Goal: Task Accomplishment & Management: Complete application form

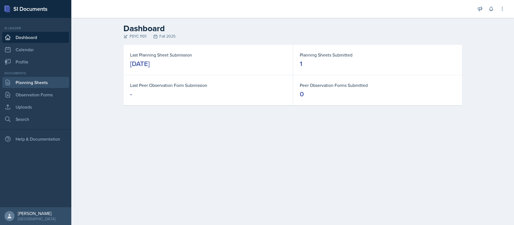
click at [31, 81] on link "Planning Sheets" at bounding box center [35, 82] width 67 height 11
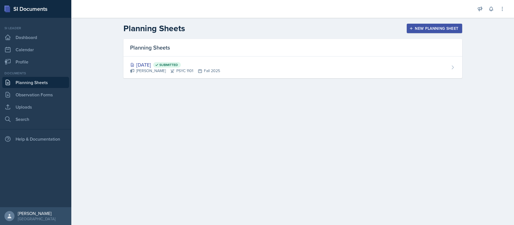
click at [432, 31] on div "New Planning Sheet" at bounding box center [435, 28] width 48 height 4
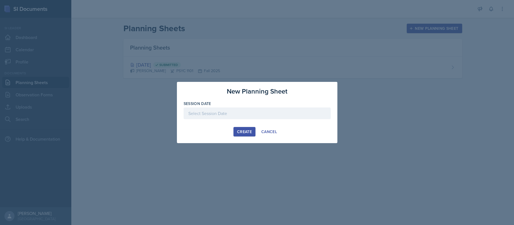
click at [212, 111] on div at bounding box center [257, 114] width 147 height 12
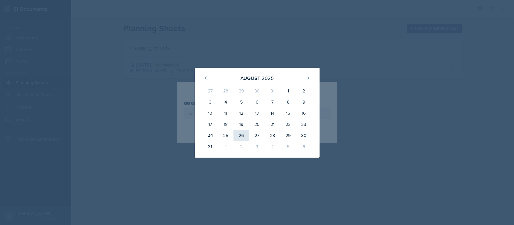
click at [242, 135] on div "26" at bounding box center [242, 135] width 16 height 11
type input "August 26th, 2025"
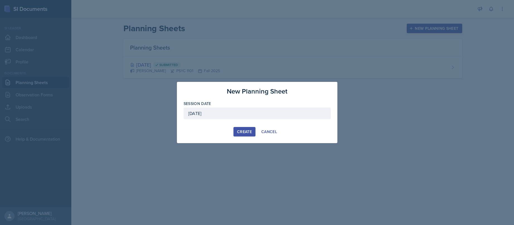
click at [247, 130] on div "Create" at bounding box center [244, 132] width 15 height 4
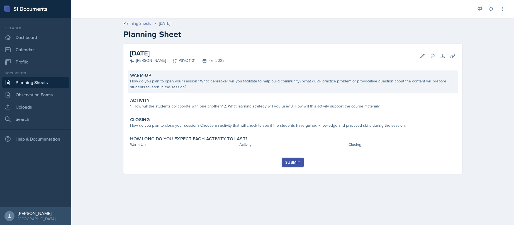
click at [175, 88] on div "How do you plan to open your session? What icebreaker will you facilitate to he…" at bounding box center [293, 84] width 326 height 12
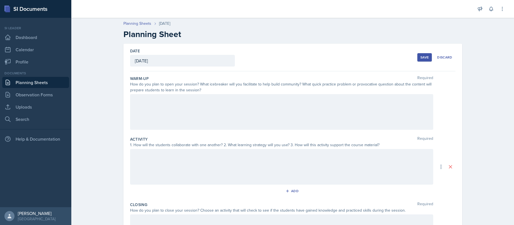
click at [198, 101] on div at bounding box center [281, 112] width 303 height 36
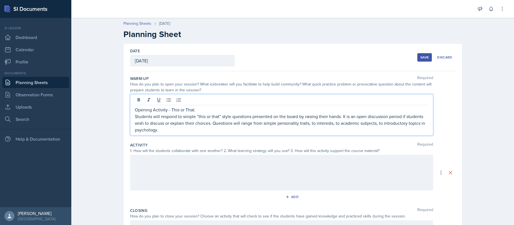
click at [175, 176] on div at bounding box center [281, 173] width 303 height 36
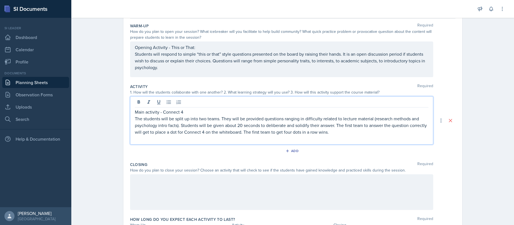
scroll to position [53, 0]
click at [239, 125] on p "The students will be split up into two teams. They will be provided questions r…" at bounding box center [282, 125] width 294 height 20
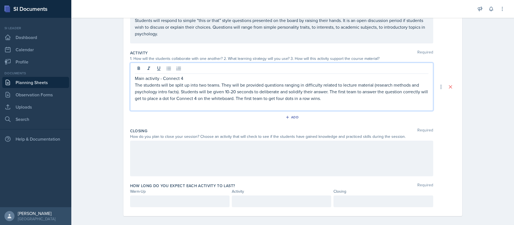
scroll to position [88, 0]
click at [164, 150] on div at bounding box center [281, 158] width 303 height 36
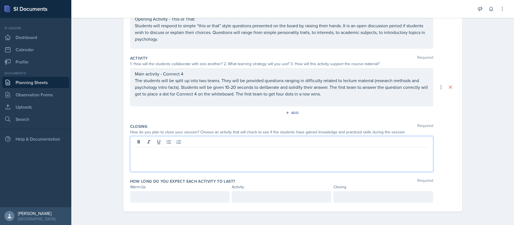
scroll to position [87, 0]
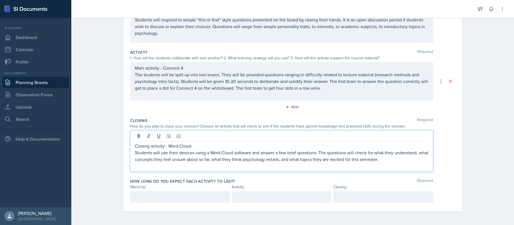
click at [193, 193] on div at bounding box center [180, 197] width 100 height 12
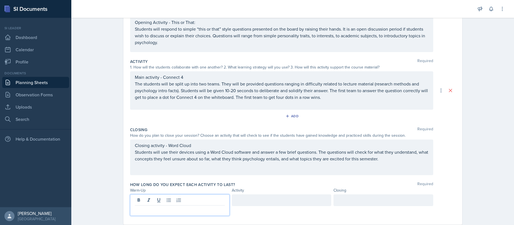
scroll to position [91, 0]
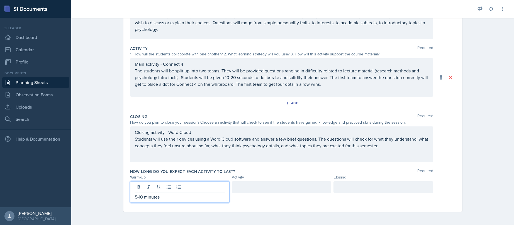
click at [267, 182] on div at bounding box center [282, 187] width 100 height 12
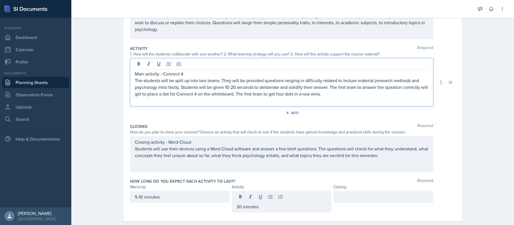
click at [340, 86] on p "The students will be split up into two teams. They will be provided questions r…" at bounding box center [282, 87] width 294 height 20
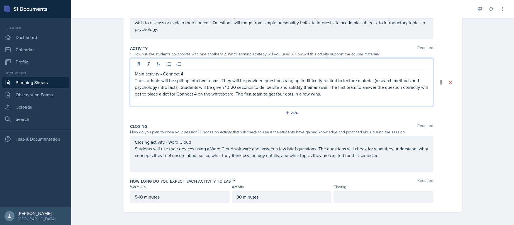
click at [229, 87] on p "The students will be split up into two teams. They will be provided questions r…" at bounding box center [282, 87] width 294 height 20
click at [277, 95] on p "The students will be split up into two teams. They will be provided questions r…" at bounding box center [282, 87] width 294 height 20
click at [331, 95] on p "The students will be split up into two teams. They will be provided questions r…" at bounding box center [282, 87] width 294 height 20
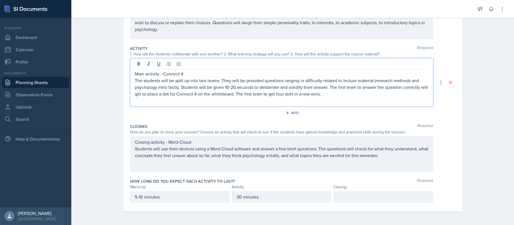
click at [384, 154] on p "Students will use their devices using a Word Cloud software and answer a few br…" at bounding box center [282, 152] width 294 height 13
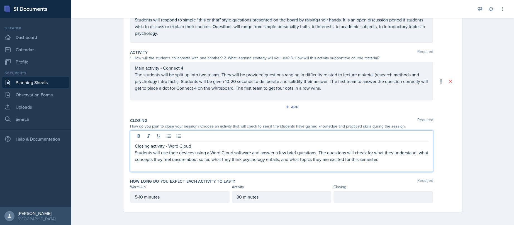
click at [367, 196] on div at bounding box center [384, 197] width 100 height 12
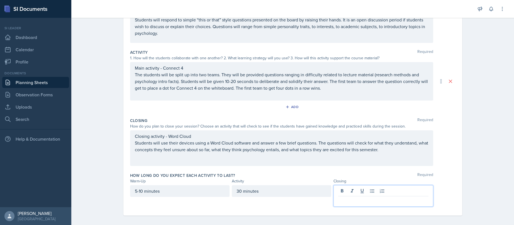
scroll to position [81, 0]
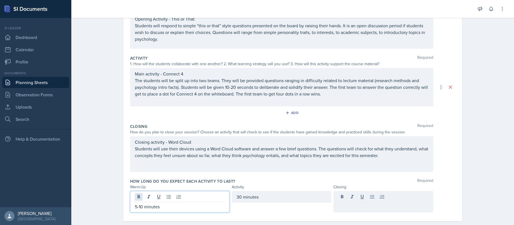
drag, startPoint x: 141, startPoint y: 197, endPoint x: 134, endPoint y: 199, distance: 7.2
click at [134, 199] on div "5-10 minutes" at bounding box center [180, 201] width 100 height 21
click at [240, 197] on div "30 minutes" at bounding box center [282, 197] width 100 height 12
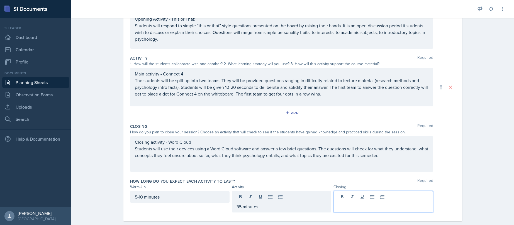
click at [358, 195] on div at bounding box center [384, 201] width 100 height 21
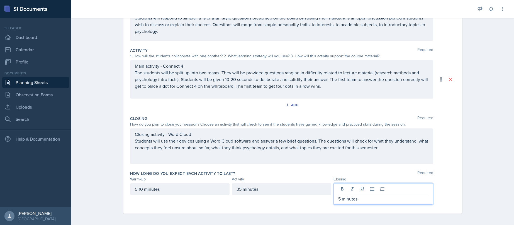
click at [396, 179] on div "Closing" at bounding box center [384, 179] width 100 height 6
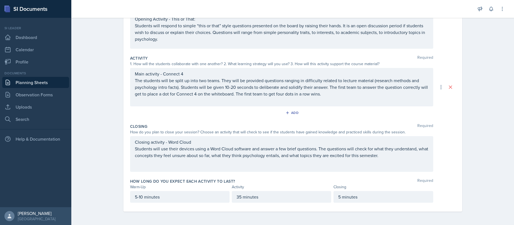
scroll to position [0, 0]
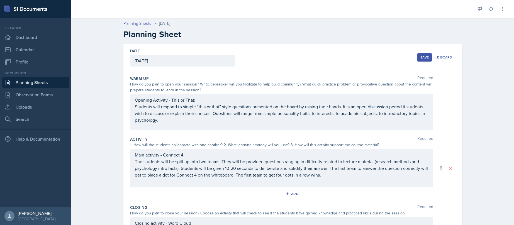
click at [425, 59] on div "Save" at bounding box center [425, 57] width 8 height 4
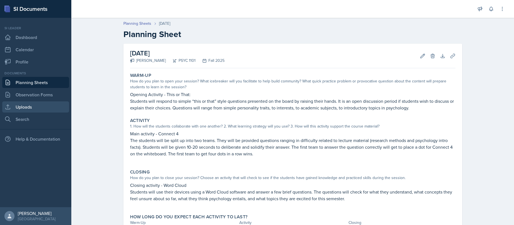
click at [33, 104] on link "Uploads" at bounding box center [35, 106] width 67 height 11
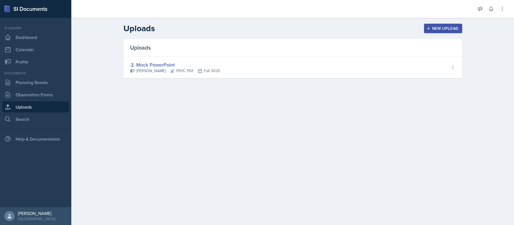
click at [445, 29] on div "New Upload" at bounding box center [443, 28] width 31 height 4
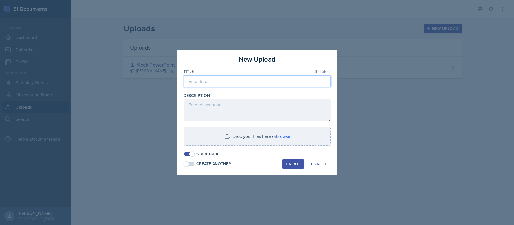
click at [226, 84] on input at bounding box center [257, 82] width 147 height 12
type input "Visual Aid 26th"
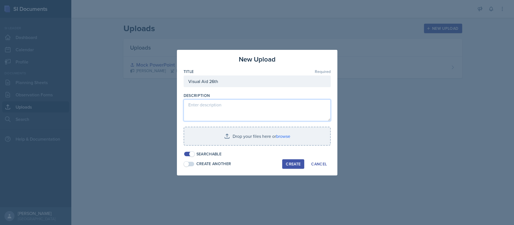
click at [229, 105] on textarea at bounding box center [257, 111] width 147 height 22
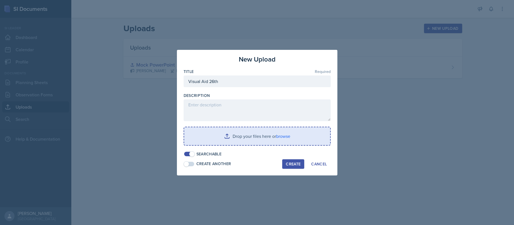
click at [286, 136] on input "file" at bounding box center [257, 136] width 146 height 18
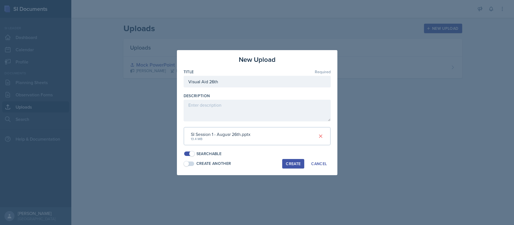
click at [231, 134] on div "SI Session 1 - Augusr 26th.pptx" at bounding box center [221, 134] width 60 height 7
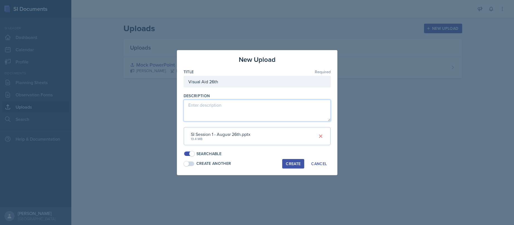
click at [229, 115] on textarea at bounding box center [257, 111] width 147 height 22
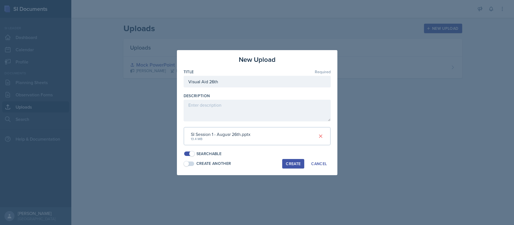
click at [298, 165] on div "Create" at bounding box center [293, 164] width 15 height 4
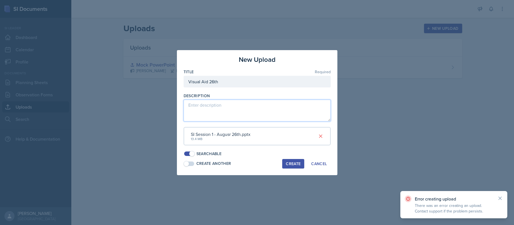
click at [245, 115] on textarea at bounding box center [257, 111] width 147 height 22
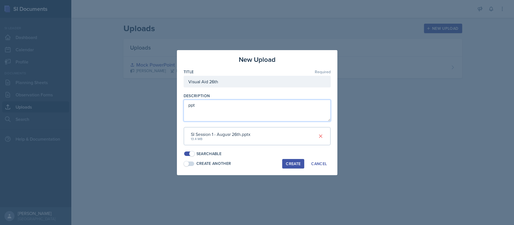
type textarea "ppt"
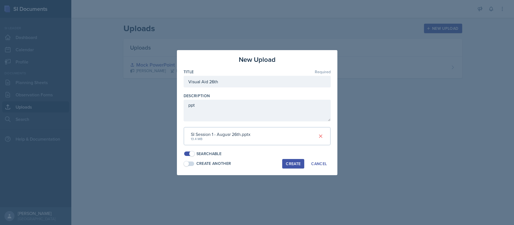
click at [295, 157] on div "New Upload Title Required Visual Aid 26th Description ppt SI Session 1 - Augusr…" at bounding box center [257, 112] width 161 height 125
click at [294, 163] on div "Create" at bounding box center [293, 164] width 15 height 4
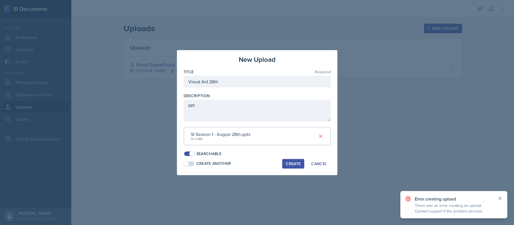
click at [500, 198] on icon at bounding box center [501, 199] width 6 height 6
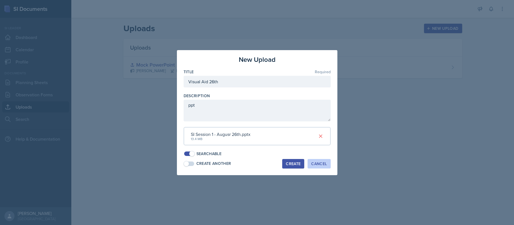
click at [321, 167] on button "Cancel" at bounding box center [319, 163] width 23 height 9
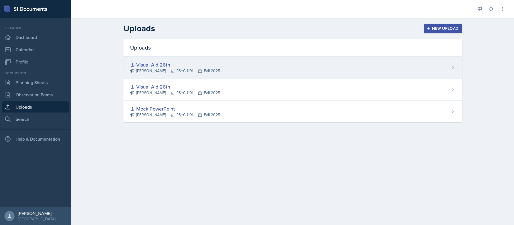
click at [454, 68] on icon at bounding box center [453, 68] width 6 height 6
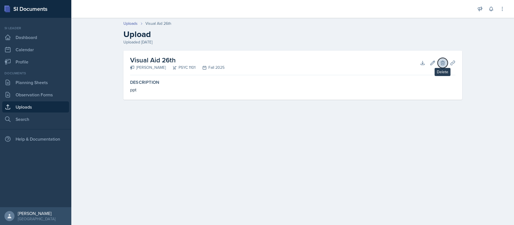
click at [444, 61] on icon at bounding box center [443, 63] width 6 height 6
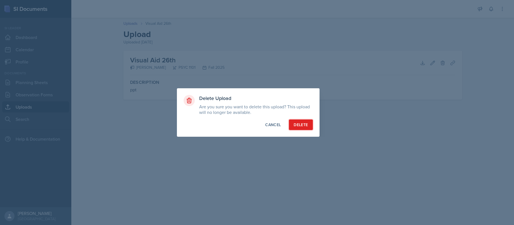
click at [304, 125] on div "Delete" at bounding box center [301, 125] width 14 height 6
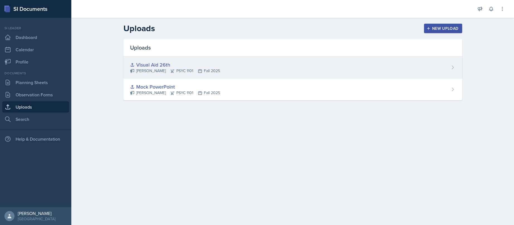
click at [231, 71] on div "Visual Aid 26th Sam Alderton PSYC 1101 Fall 2025" at bounding box center [292, 68] width 339 height 22
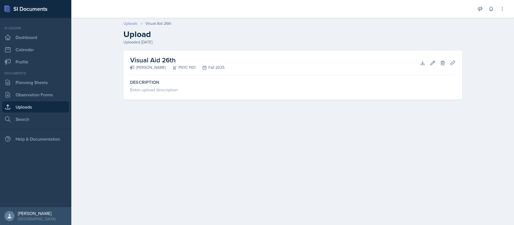
click at [132, 23] on link "Uploads" at bounding box center [130, 24] width 14 height 6
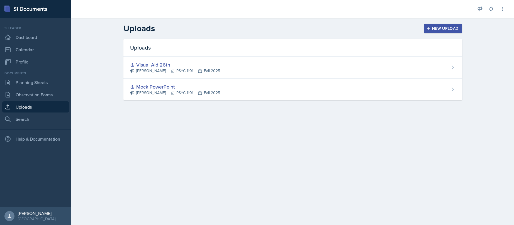
click at [443, 28] on div "New Upload" at bounding box center [443, 28] width 31 height 4
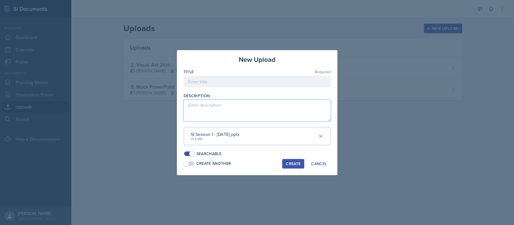
click at [244, 108] on textarea at bounding box center [257, 111] width 147 height 22
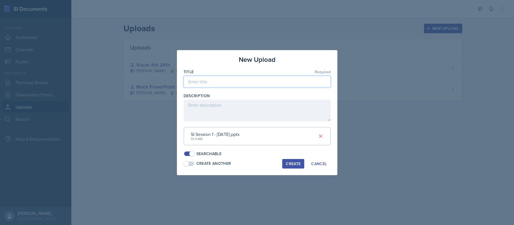
click at [239, 79] on input at bounding box center [257, 82] width 147 height 12
type input "Visual aid 26th"
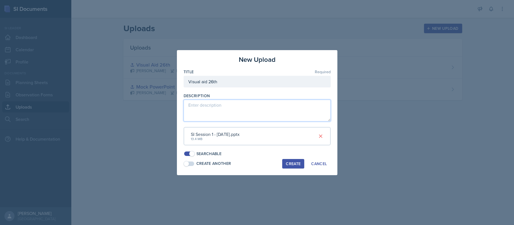
click at [247, 109] on textarea at bounding box center [257, 111] width 147 height 22
type textarea "Psych intro and research methods"
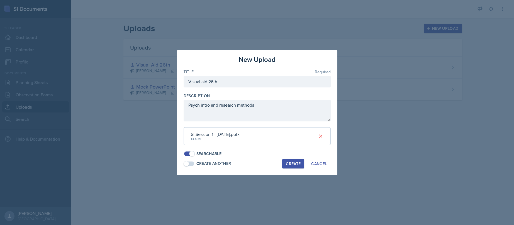
click at [289, 163] on div "Create" at bounding box center [293, 164] width 15 height 4
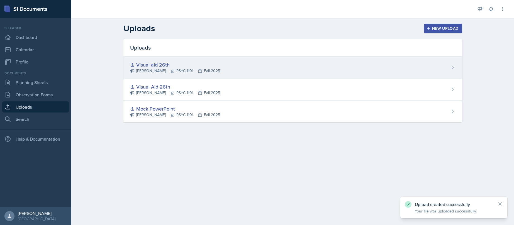
click at [231, 70] on div "Visual aid 26th Sam Alderton PSYC 1101 Fall 2025" at bounding box center [292, 68] width 339 height 22
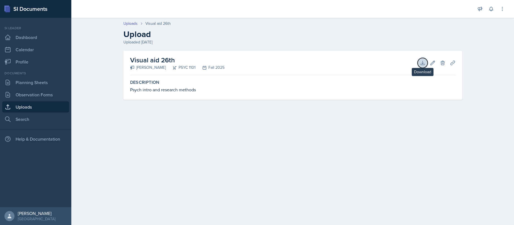
click at [420, 64] on icon at bounding box center [423, 63] width 6 height 6
click at [27, 86] on link "Planning Sheets" at bounding box center [35, 82] width 67 height 11
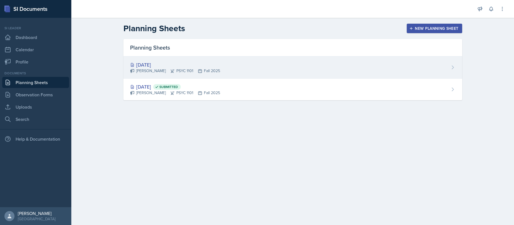
click at [442, 69] on div "Aug 26th, 2025 Sam Alderton PSYC 1101 Fall 2025" at bounding box center [292, 68] width 339 height 22
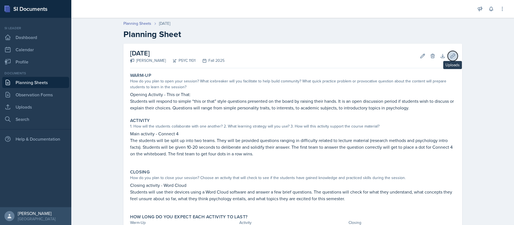
click at [450, 57] on icon at bounding box center [453, 56] width 6 height 6
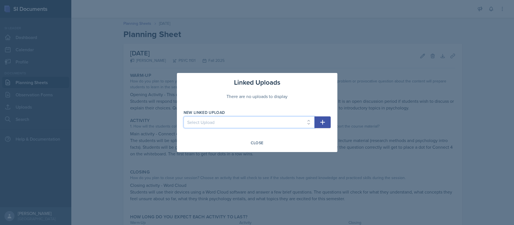
click at [307, 122] on select "Select Upload Mock PowerPoint Visual Aid 26th Visual aid 26th" at bounding box center [249, 123] width 131 height 12
select select "508465e6-bba1-4e87-bf0b-935e867e4c5e"
click at [323, 121] on icon "button" at bounding box center [322, 122] width 7 height 7
select select
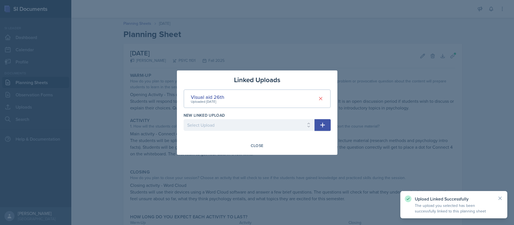
click at [364, 76] on div at bounding box center [257, 112] width 514 height 225
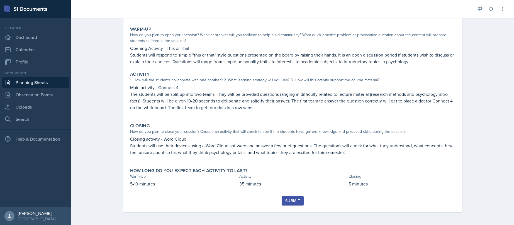
scroll to position [47, 0]
click at [290, 200] on div "Submit" at bounding box center [292, 200] width 15 height 4
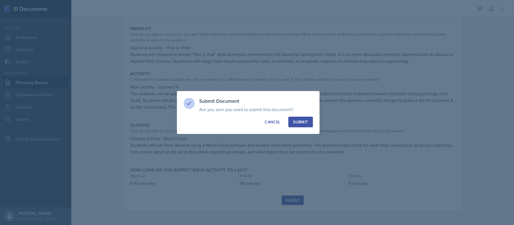
click at [299, 121] on div "Submit" at bounding box center [300, 122] width 15 height 6
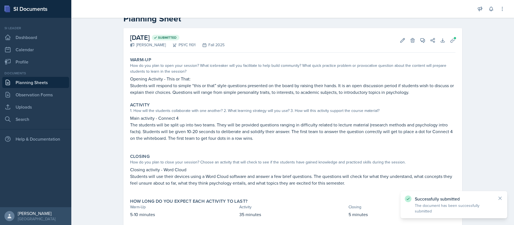
scroll to position [0, 0]
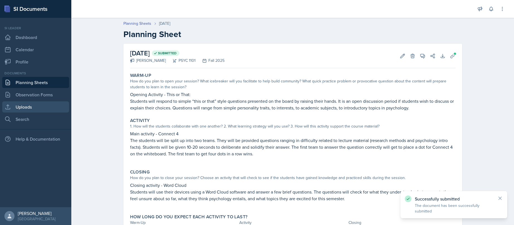
click at [37, 109] on link "Uploads" at bounding box center [35, 106] width 67 height 11
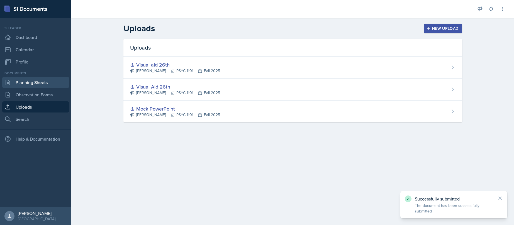
click at [40, 82] on link "Planning Sheets" at bounding box center [35, 82] width 67 height 11
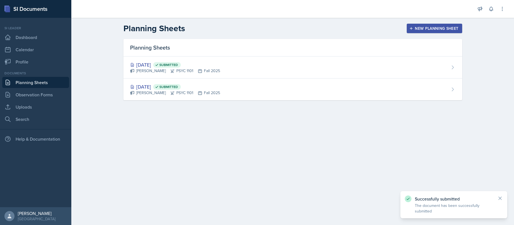
click at [424, 30] on div "New Planning Sheet" at bounding box center [435, 28] width 48 height 4
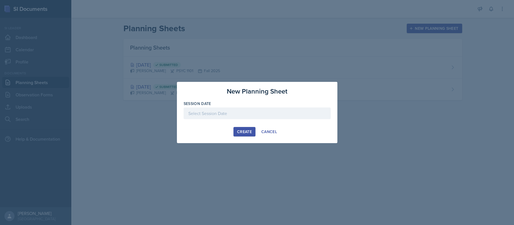
click at [242, 111] on div at bounding box center [257, 114] width 147 height 12
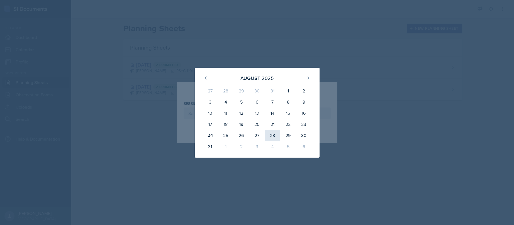
click at [273, 137] on div "28" at bounding box center [273, 135] width 16 height 11
type input "August 28th, 2025"
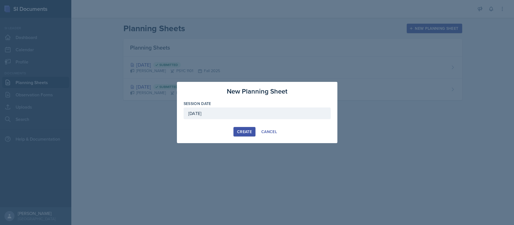
click at [245, 132] on div "Create" at bounding box center [244, 132] width 15 height 4
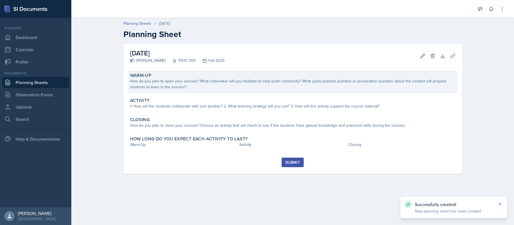
click at [206, 86] on div "How do you plan to open your session? What icebreaker will you facilitate to he…" at bounding box center [293, 84] width 326 height 12
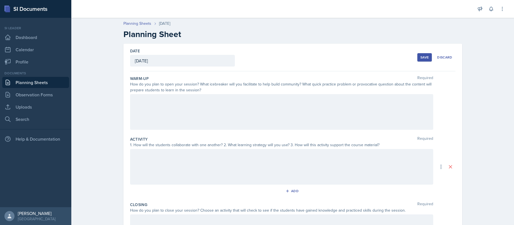
click at [149, 107] on div at bounding box center [281, 112] width 303 height 36
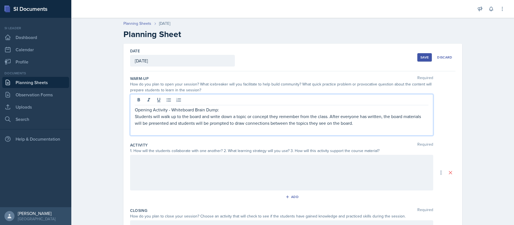
click at [164, 162] on div at bounding box center [281, 173] width 303 height 36
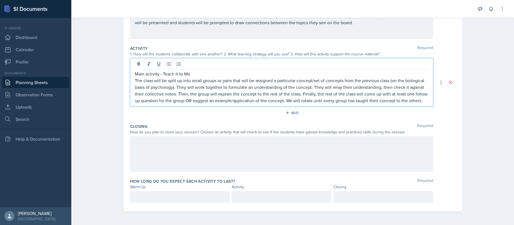
click at [197, 150] on div at bounding box center [281, 154] width 303 height 36
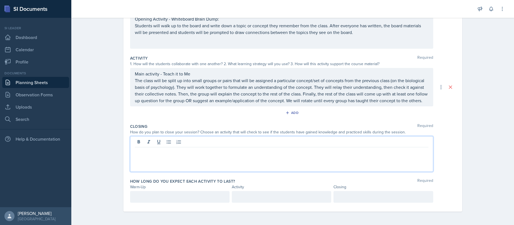
click at [197, 150] on div at bounding box center [281, 154] width 303 height 36
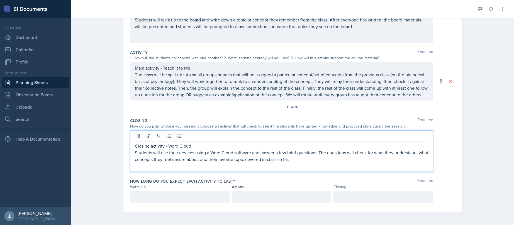
click at [398, 195] on div at bounding box center [384, 197] width 100 height 12
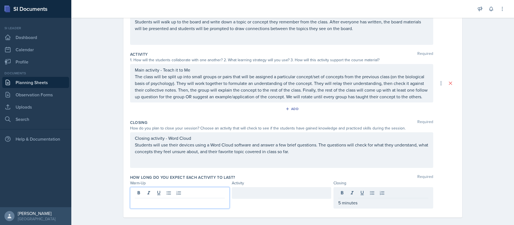
click at [192, 192] on div at bounding box center [180, 197] width 100 height 21
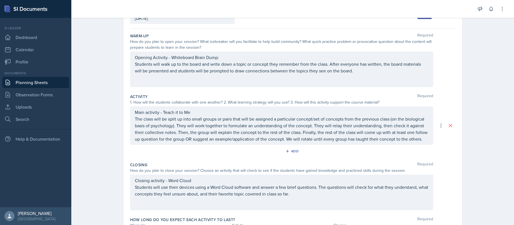
scroll to position [91, 0]
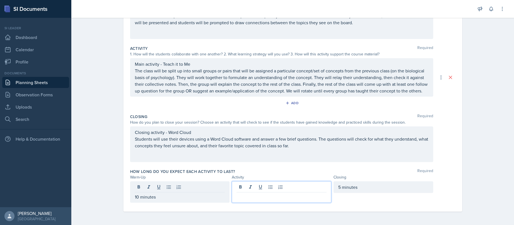
click at [260, 188] on div at bounding box center [282, 191] width 100 height 21
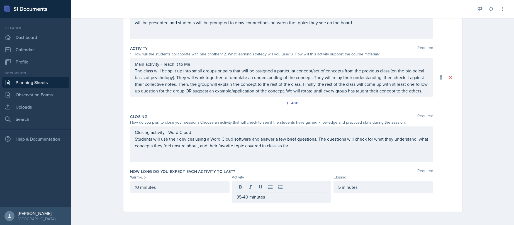
click at [450, 172] on div "How long do you expect each activity to last? Required" at bounding box center [293, 172] width 326 height 6
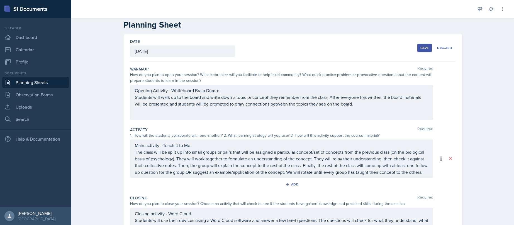
scroll to position [0, 0]
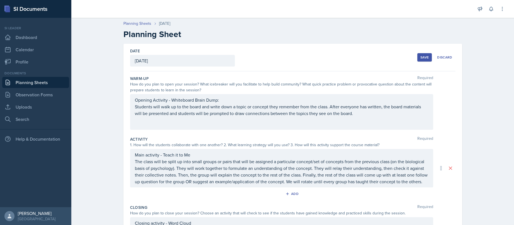
click at [424, 58] on div "Save" at bounding box center [425, 57] width 8 height 4
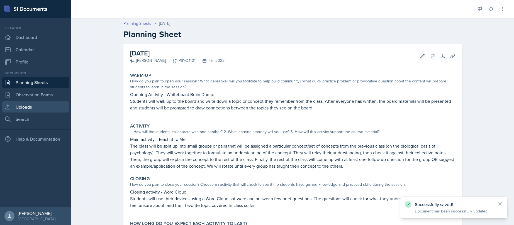
click at [31, 108] on link "Uploads" at bounding box center [35, 106] width 67 height 11
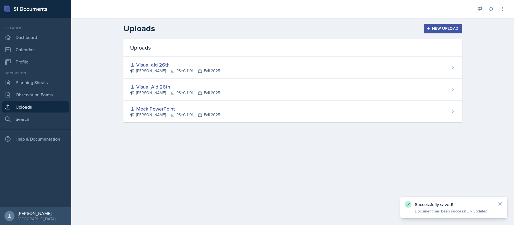
click at [457, 29] on div "New Upload" at bounding box center [443, 28] width 31 height 4
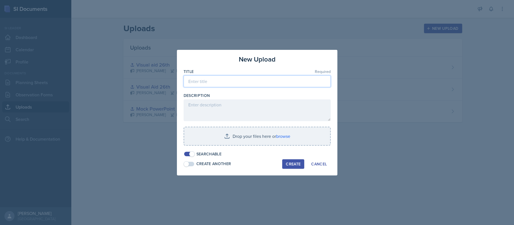
click at [226, 83] on input at bounding box center [257, 82] width 147 height 12
type input "Visual aid 28th"
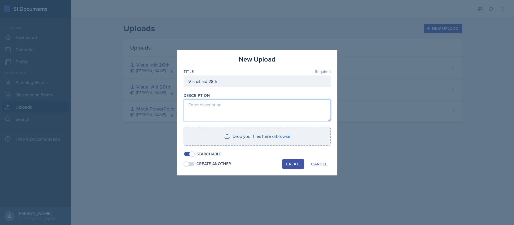
click at [233, 108] on textarea at bounding box center [257, 111] width 147 height 22
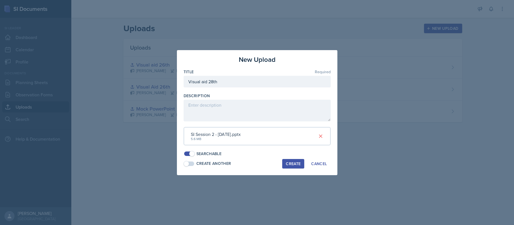
click at [291, 163] on div "Create" at bounding box center [293, 164] width 15 height 4
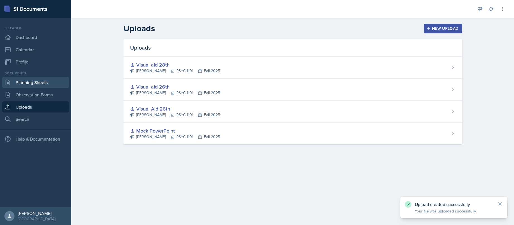
click at [30, 82] on link "Planning Sheets" at bounding box center [35, 82] width 67 height 11
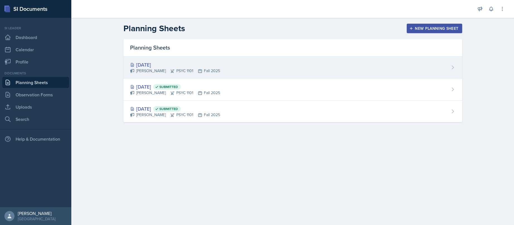
click at [344, 67] on div "Aug 28th, 2025 Sam Alderton PSYC 1101 Fall 2025" at bounding box center [292, 68] width 339 height 22
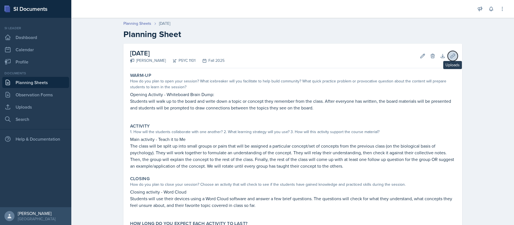
click at [452, 55] on icon at bounding box center [453, 56] width 6 height 6
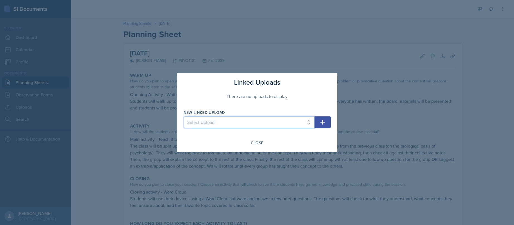
click at [309, 124] on select "Select Upload Mock PowerPoint Visual Aid 26th Visual aid 26th Visual aid 28th" at bounding box center [249, 123] width 131 height 12
select select "89ec223d-a934-45a8-83f8-f6e2a371ad97"
click at [258, 144] on div "Close" at bounding box center [257, 143] width 13 height 4
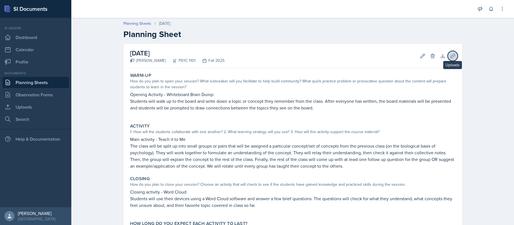
click at [450, 57] on icon at bounding box center [453, 56] width 6 height 6
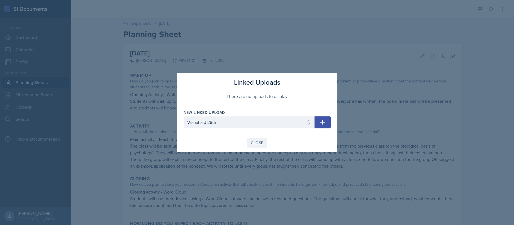
click at [253, 144] on div "Close" at bounding box center [257, 143] width 13 height 4
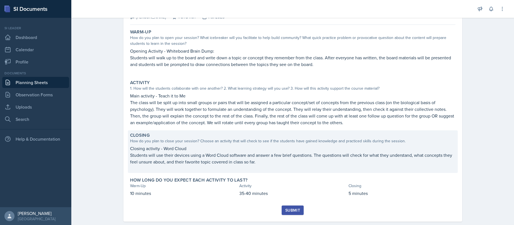
scroll to position [54, 0]
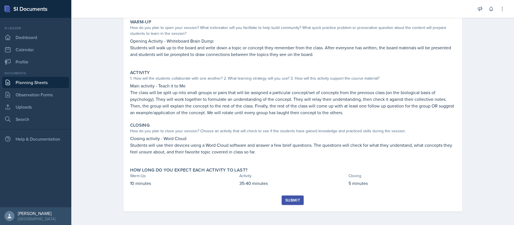
click at [295, 200] on div "Submit" at bounding box center [292, 200] width 15 height 4
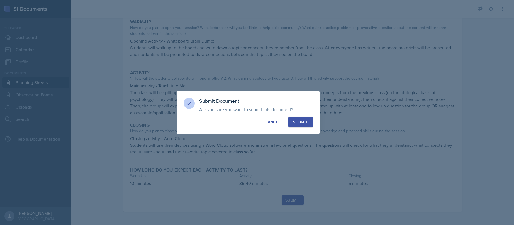
click at [304, 122] on div "Submit" at bounding box center [300, 122] width 15 height 6
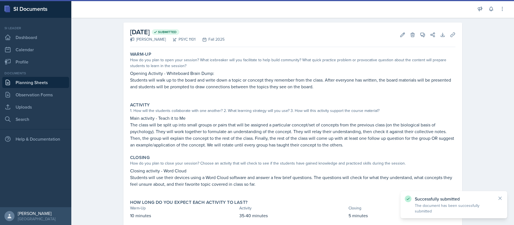
scroll to position [0, 0]
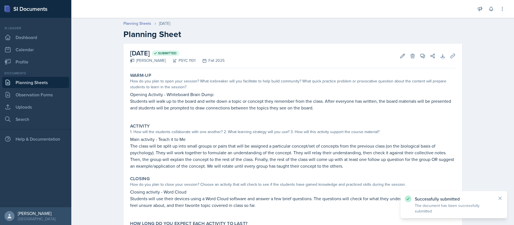
click at [42, 85] on link "Planning Sheets" at bounding box center [35, 82] width 67 height 11
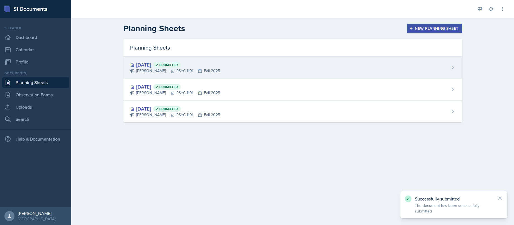
click at [403, 74] on div "Aug 28th, 2025 Submitted Sam Alderton PSYC 1101 Fall 2025" at bounding box center [292, 68] width 339 height 22
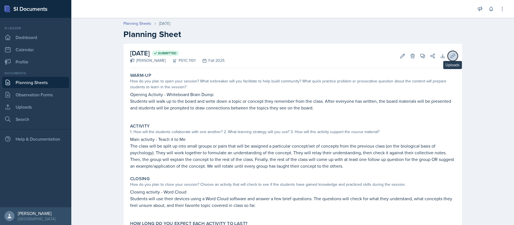
click at [451, 55] on icon at bounding box center [453, 56] width 6 height 6
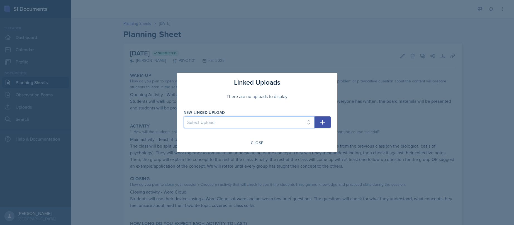
click at [278, 124] on select "Select Upload Mock PowerPoint Visual Aid 26th Visual aid 26th Visual aid 28th" at bounding box center [249, 123] width 131 height 12
click at [285, 118] on select "Select Upload Mock PowerPoint Visual Aid 26th Visual aid 26th Visual aid 28th" at bounding box center [249, 123] width 131 height 12
select select "89ec223d-a934-45a8-83f8-f6e2a371ad97"
click at [322, 122] on icon "button" at bounding box center [322, 122] width 5 height 5
select select
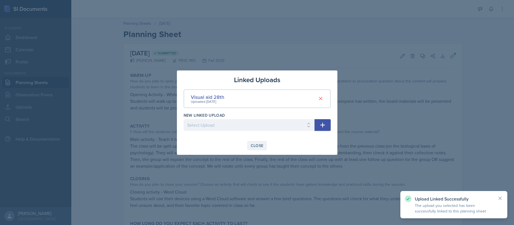
click at [260, 146] on div "Close" at bounding box center [257, 146] width 13 height 4
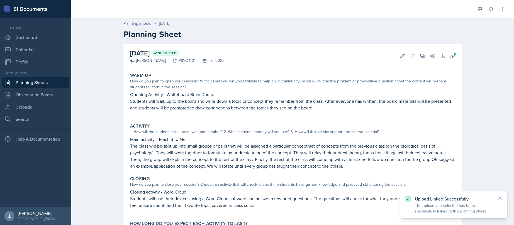
click at [42, 83] on link "Planning Sheets" at bounding box center [35, 82] width 67 height 11
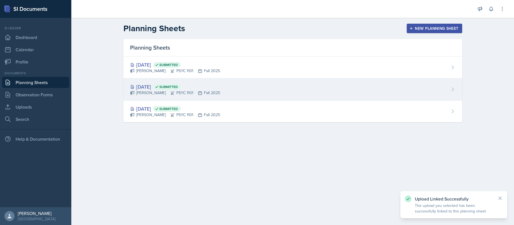
click at [238, 88] on div "Aug 26th, 2025 Submitted Sam Alderton PSYC 1101 Fall 2025" at bounding box center [292, 90] width 339 height 22
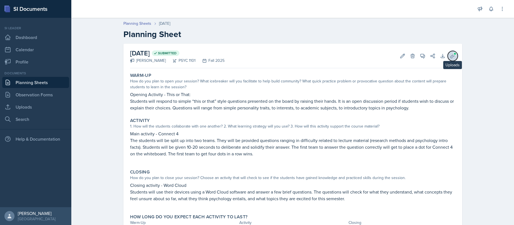
click at [451, 55] on icon at bounding box center [453, 56] width 4 height 4
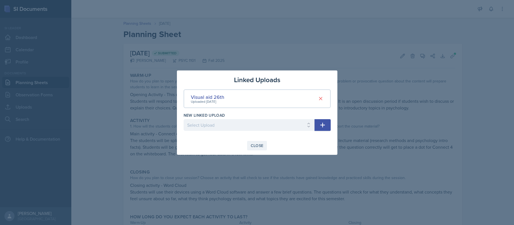
click at [251, 145] on div "Close" at bounding box center [257, 146] width 13 height 4
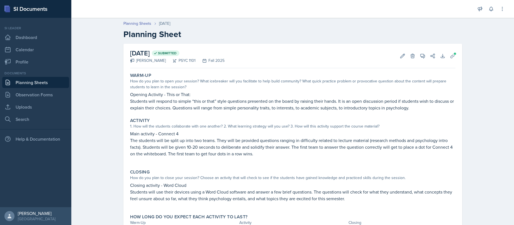
scroll to position [31, 0]
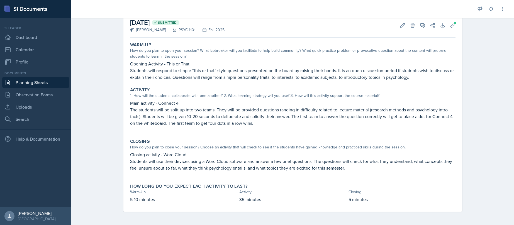
click at [33, 83] on link "Planning Sheets" at bounding box center [35, 82] width 67 height 11
